Goal: Task Accomplishment & Management: Manage account settings

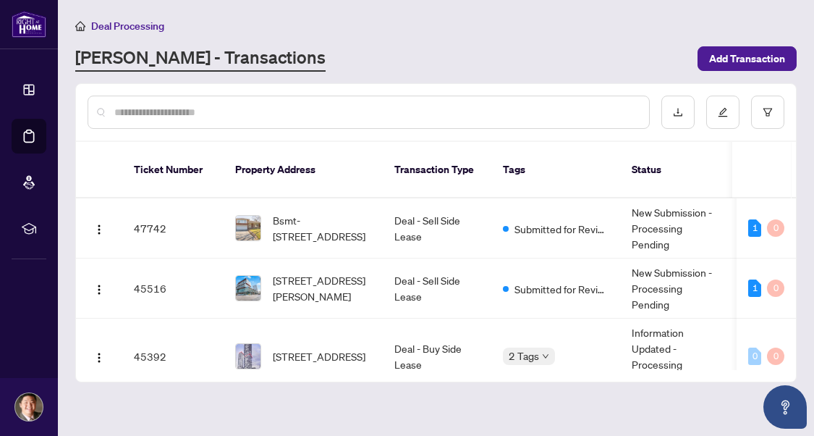
scroll to position [145, 0]
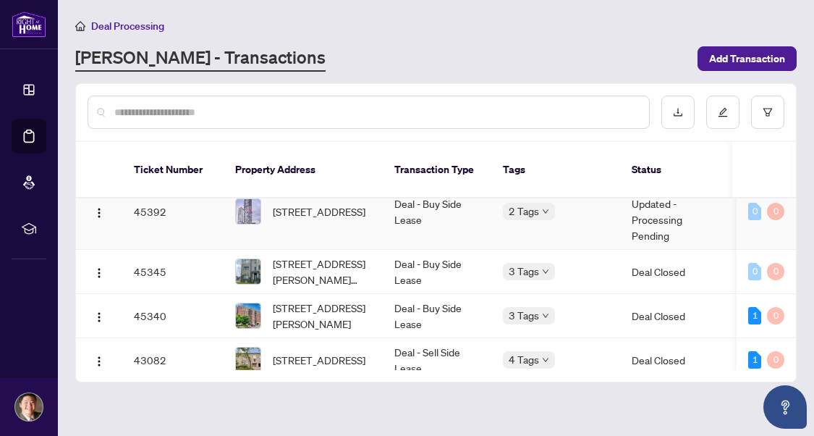
scroll to position [72, 0]
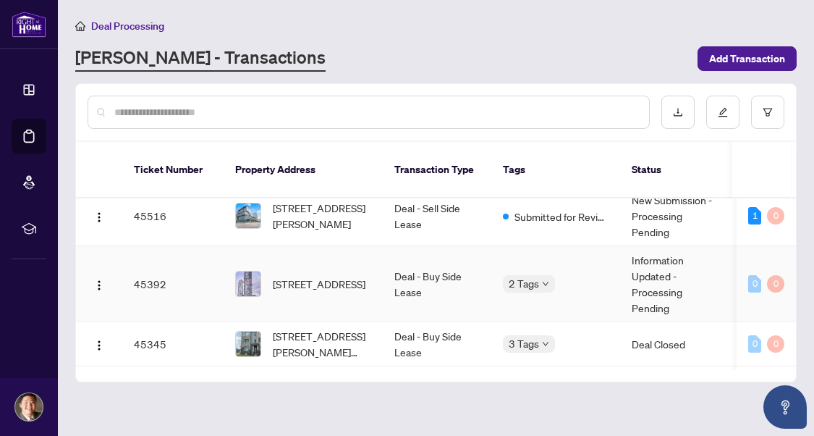
click at [434, 253] on td "Deal - Buy Side Lease" at bounding box center [437, 284] width 109 height 76
